Goal: Find specific page/section: Find specific page/section

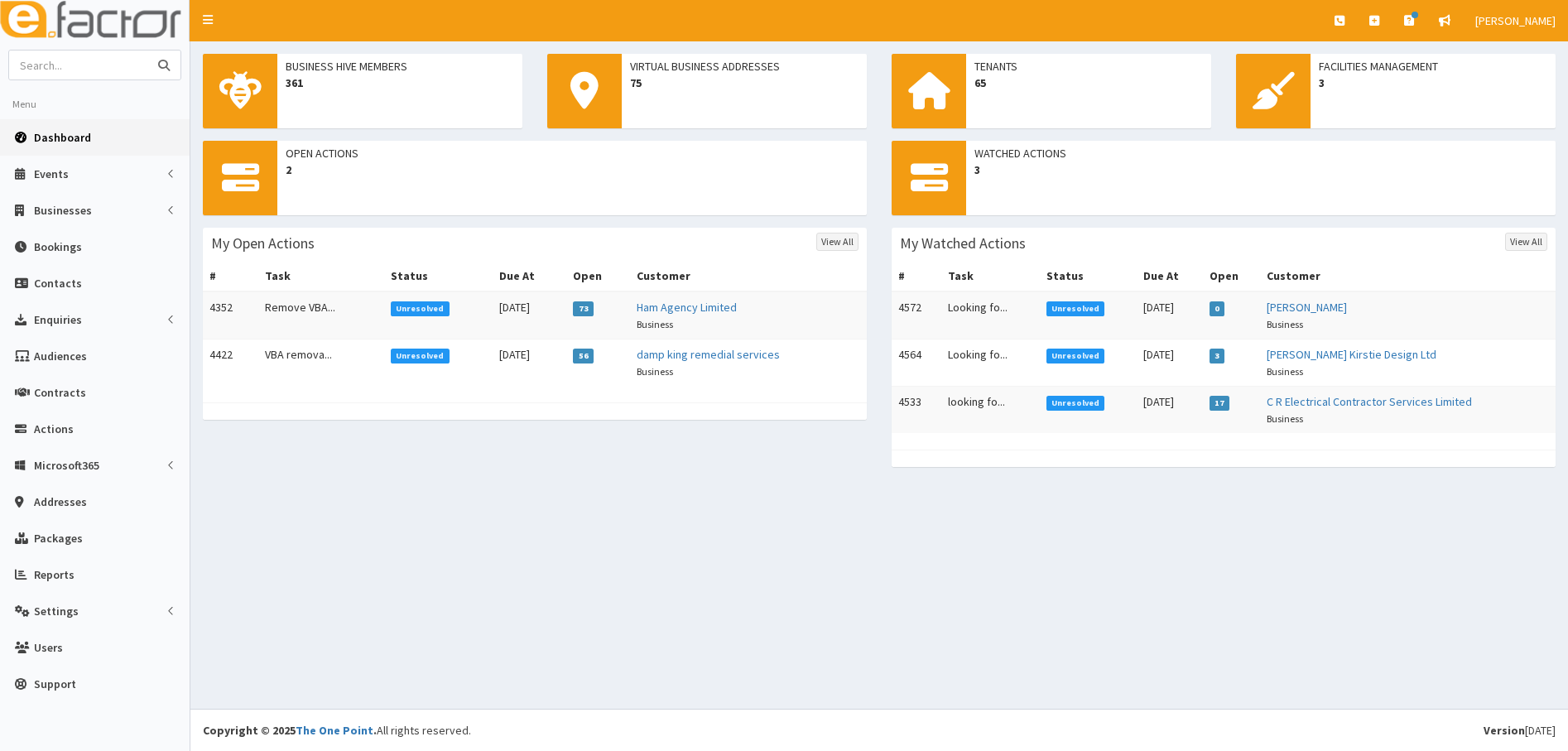
click at [62, 69] on input "text" at bounding box center [79, 64] width 139 height 29
type input "prohas"
click at [147, 50] on button "submit" at bounding box center [164, 64] width 33 height 29
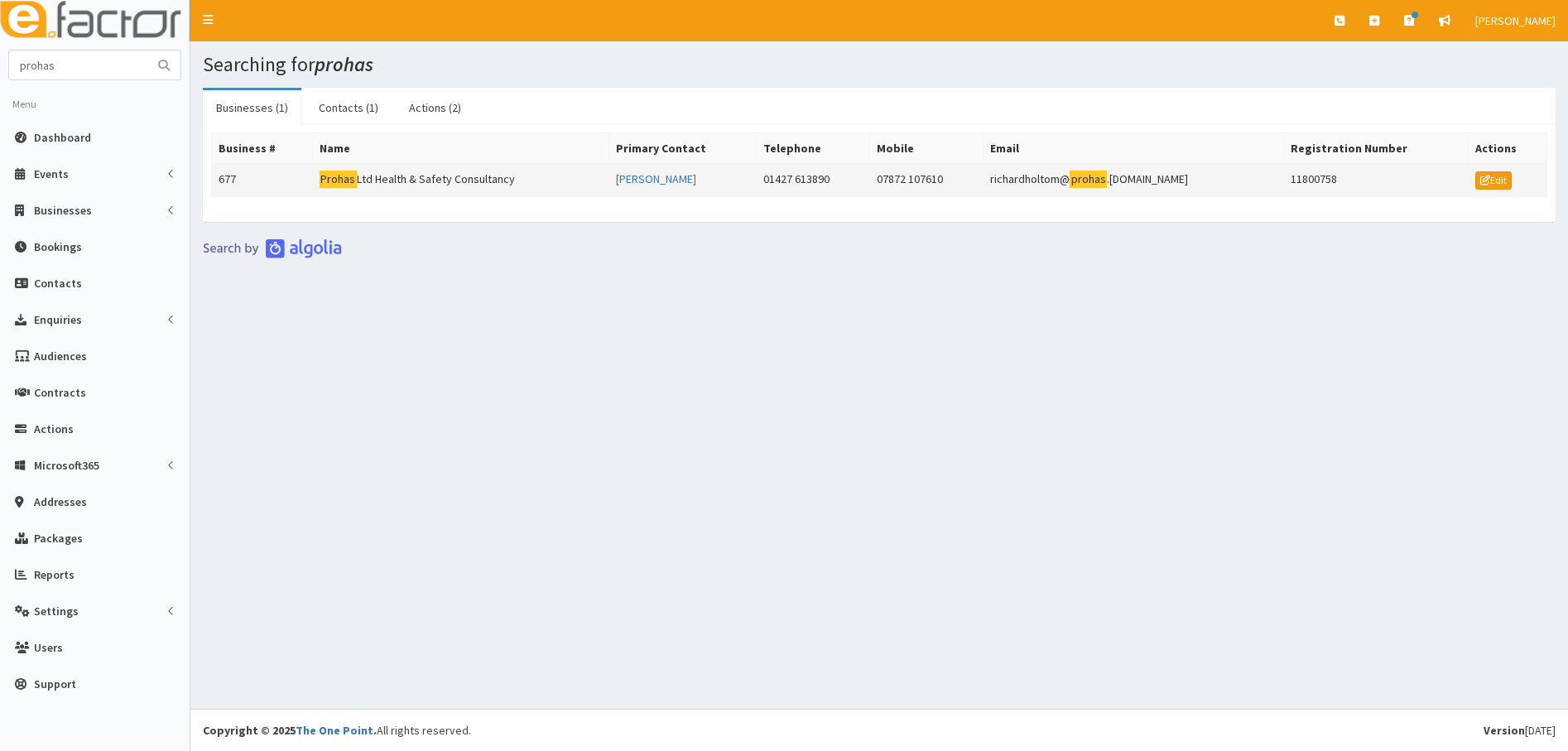
click at [245, 182] on td "677" at bounding box center [262, 180] width 101 height 33
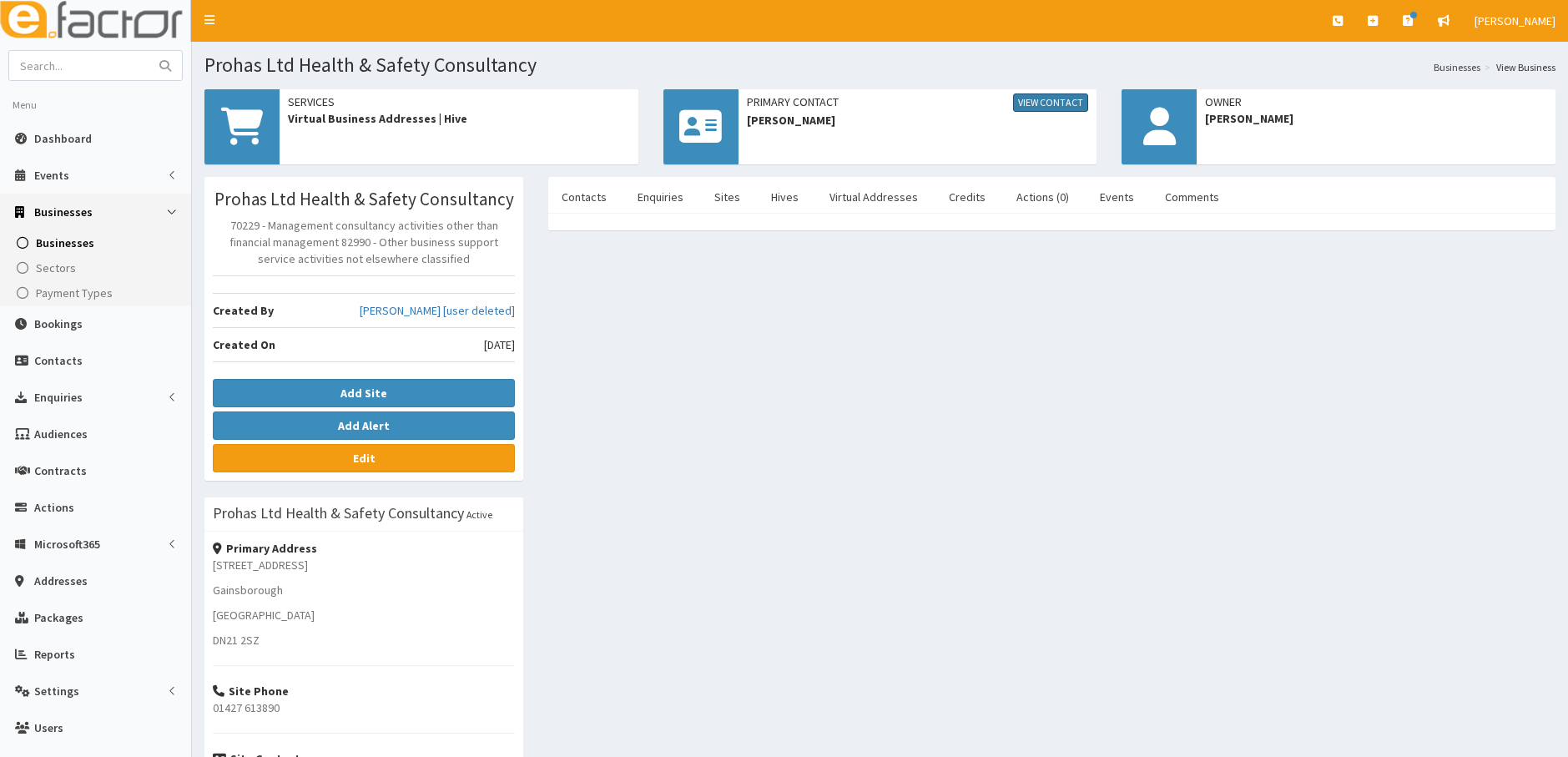
click at [1044, 107] on link "View Contact" at bounding box center [1051, 102] width 75 height 18
